Goal: Information Seeking & Learning: Learn about a topic

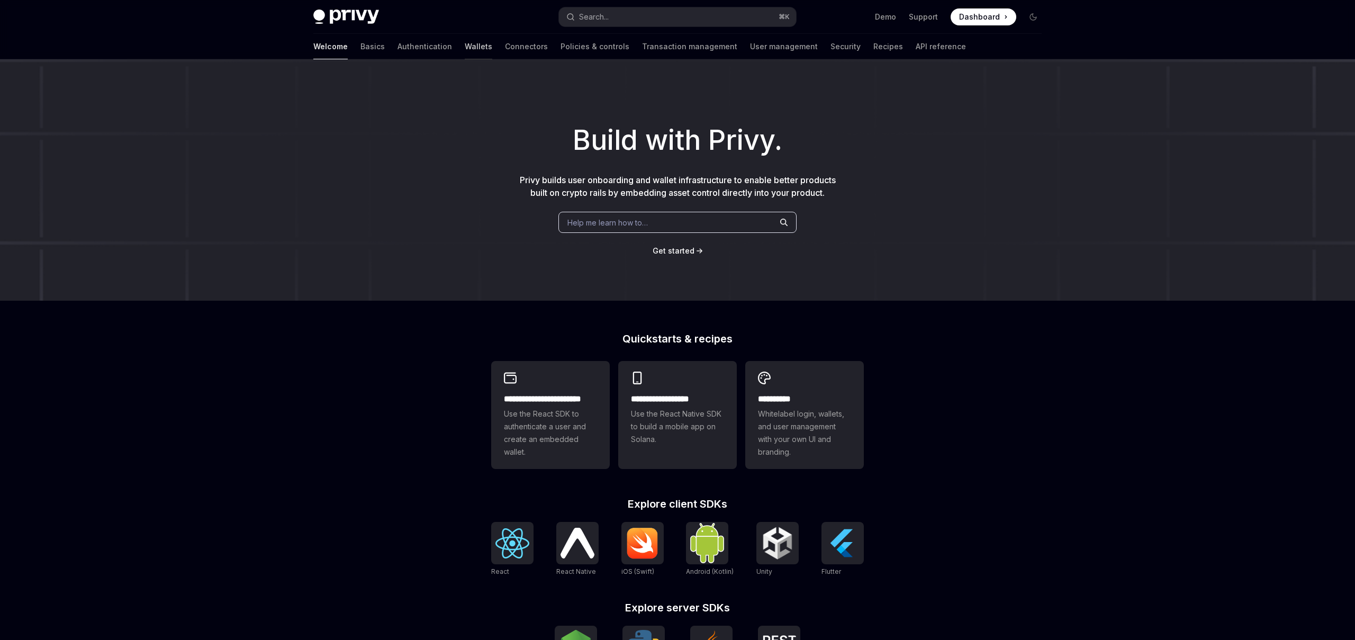
click at [465, 48] on link "Wallets" at bounding box center [479, 46] width 28 height 25
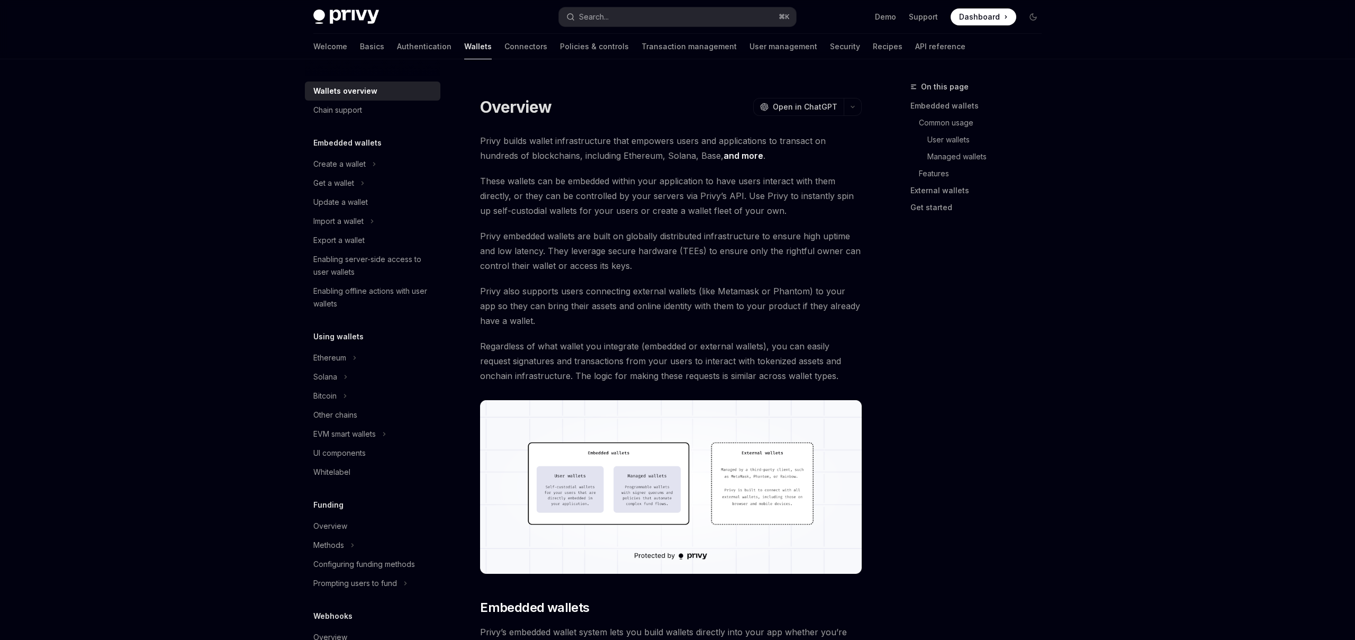
type textarea "*"
